Goal: Task Accomplishment & Management: Use online tool/utility

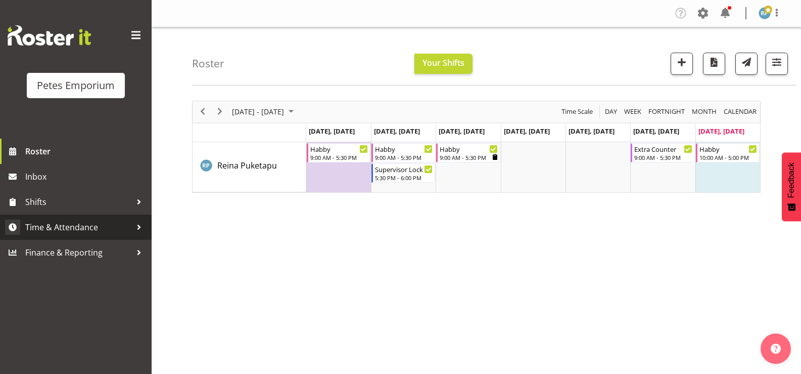
click at [89, 225] on span "Time & Attendance" at bounding box center [78, 226] width 106 height 15
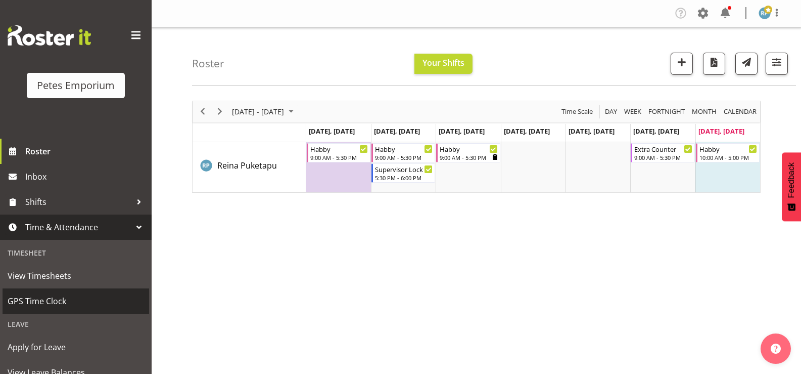
click at [68, 302] on span "GPS Time Clock" at bounding box center [76, 300] width 137 height 15
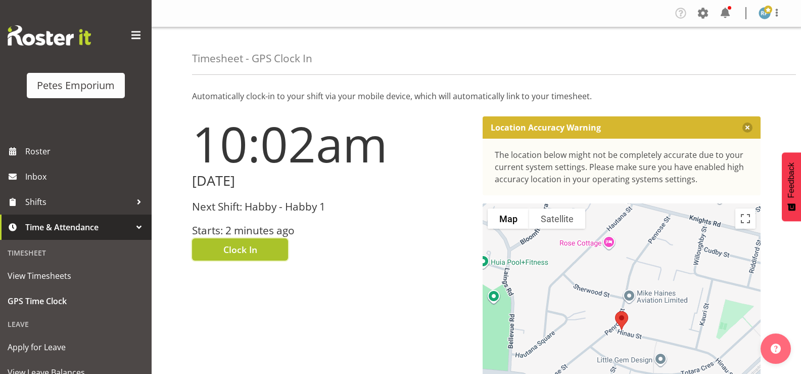
click at [248, 250] on span "Clock In" at bounding box center [240, 249] width 34 height 13
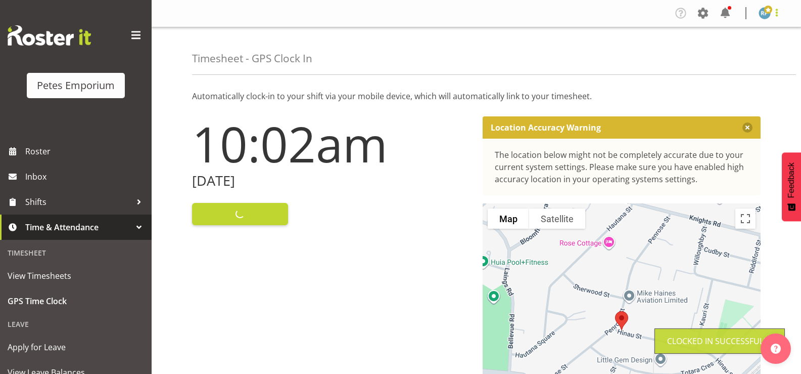
click at [776, 17] on span at bounding box center [777, 13] width 12 height 12
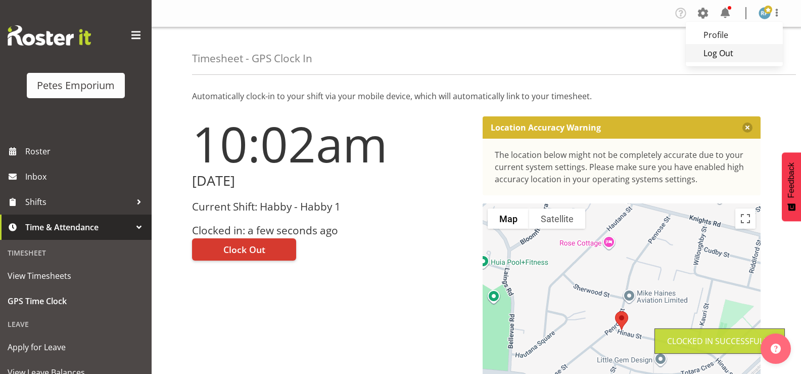
click at [730, 51] on link "Log Out" at bounding box center [734, 53] width 97 height 18
